Goal: Information Seeking & Learning: Learn about a topic

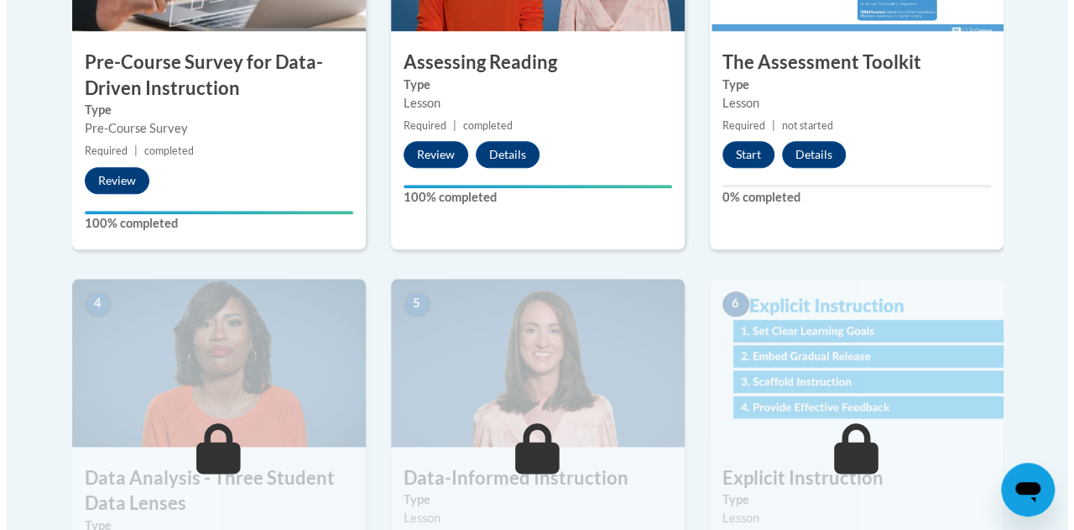
scroll to position [723, 0]
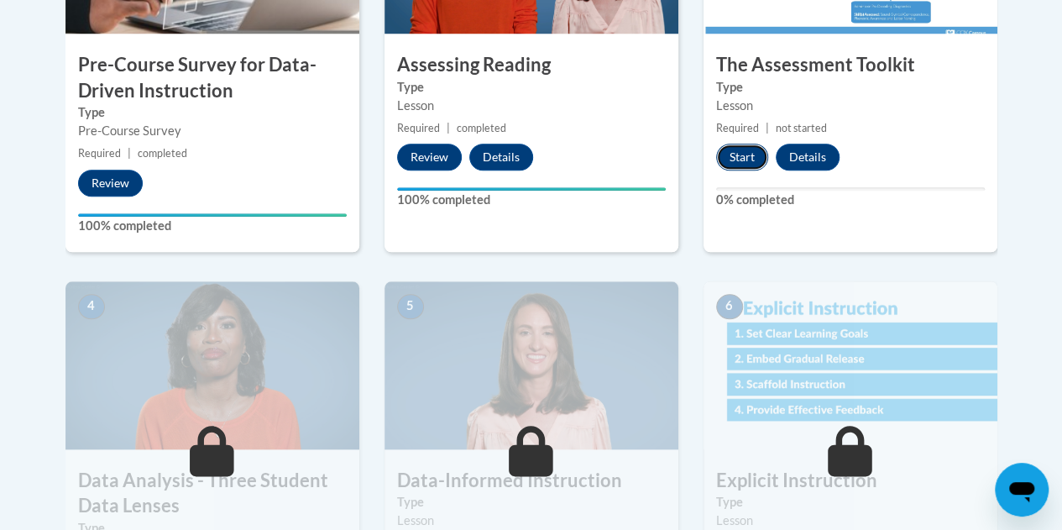
click at [744, 149] on button "Start" at bounding box center [742, 157] width 52 height 27
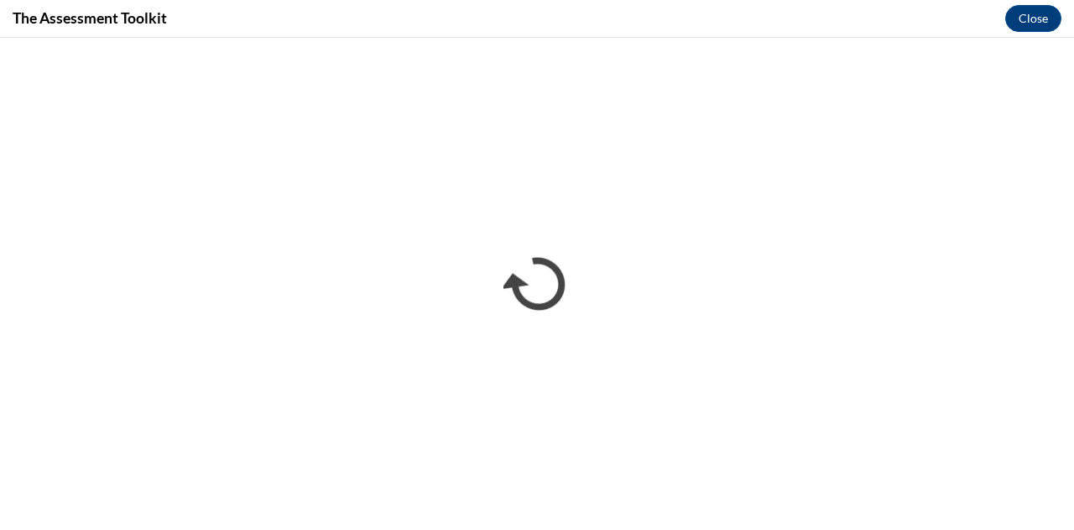
scroll to position [0, 0]
